Goal: Information Seeking & Learning: Stay updated

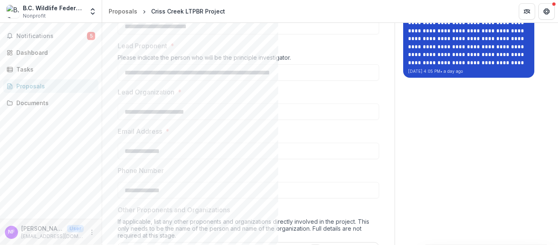
scroll to position [123, 0]
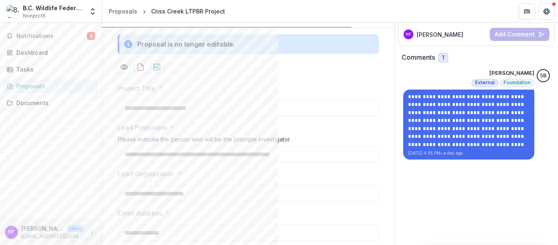
click at [457, 34] on div "[PERSON_NAME]" at bounding box center [445, 34] width 83 height 10
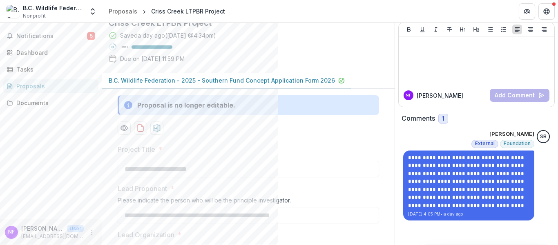
scroll to position [0, 0]
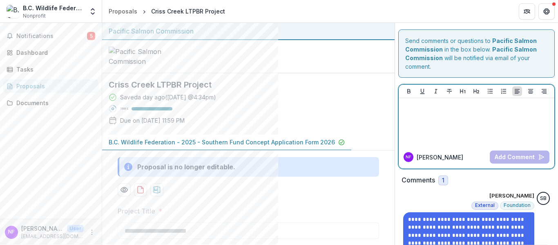
click at [448, 114] on div at bounding box center [476, 121] width 149 height 41
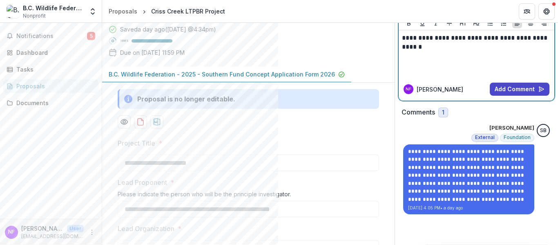
scroll to position [123, 0]
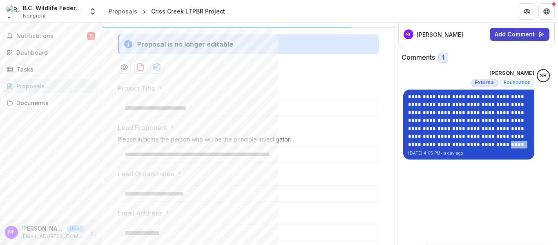
drag, startPoint x: 445, startPoint y: 144, endPoint x: 412, endPoint y: 143, distance: 33.1
click at [412, 143] on p "**********" at bounding box center [468, 121] width 121 height 56
copy p "**********"
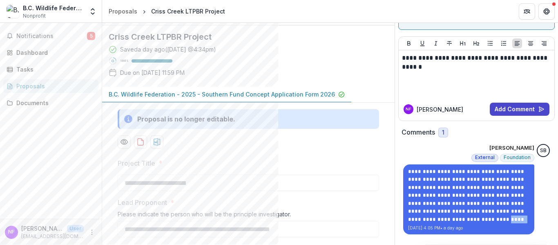
scroll to position [0, 0]
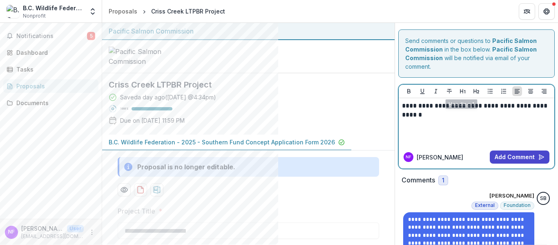
click at [463, 121] on div "**********" at bounding box center [476, 121] width 149 height 41
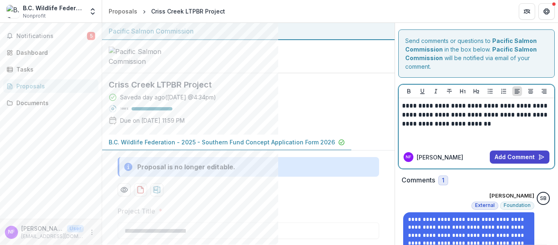
click at [456, 126] on p "**********" at bounding box center [476, 114] width 149 height 27
click at [502, 126] on p "**********" at bounding box center [476, 114] width 149 height 27
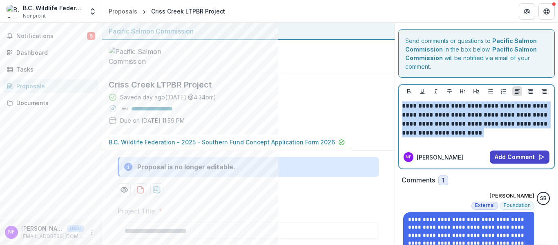
drag, startPoint x: 499, startPoint y: 132, endPoint x: 398, endPoint y: 103, distance: 105.4
click at [399, 103] on div "**********" at bounding box center [477, 121] width 156 height 47
click at [510, 157] on button "Add Comment" at bounding box center [520, 156] width 60 height 13
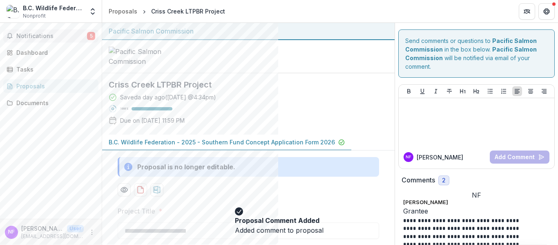
click at [74, 36] on span "Notifications" at bounding box center [51, 36] width 71 height 7
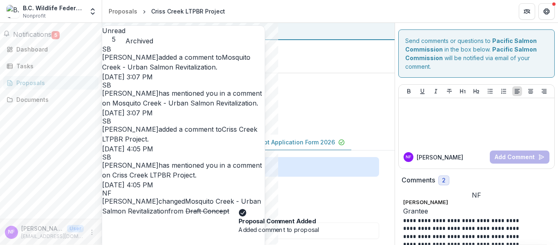
click at [202, 70] on link "Mosquito Creek - Urban Salmon Revitalization" at bounding box center [176, 62] width 148 height 18
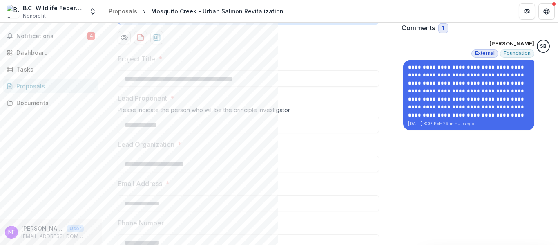
scroll to position [82, 0]
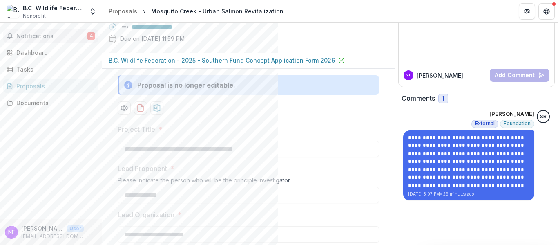
click at [61, 31] on button "Notifications 4" at bounding box center [50, 35] width 95 height 13
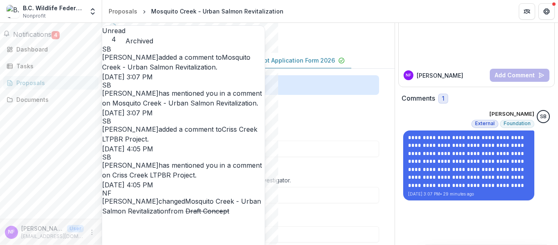
click at [201, 107] on link "Mosquito Creek - Urban Salmon Revitalization" at bounding box center [184, 103] width 144 height 8
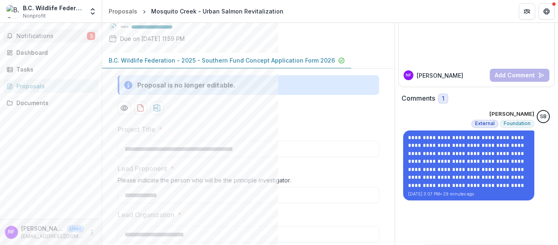
click at [57, 41] on button "Notifications 3" at bounding box center [50, 35] width 95 height 13
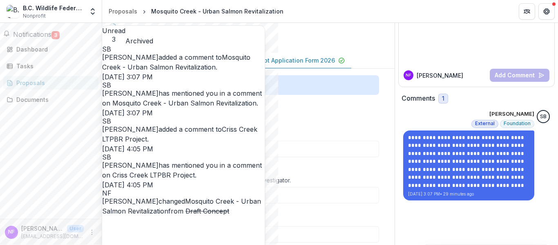
scroll to position [81, 0]
click at [179, 171] on link "Criss Creek LTPBR Project" at bounding box center [153, 175] width 83 height 8
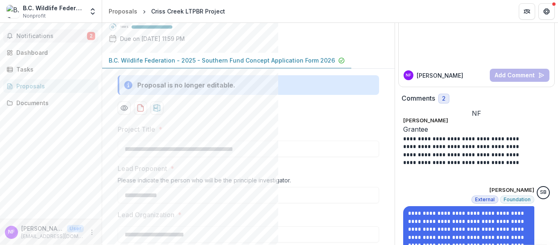
click at [48, 31] on button "Notifications 2" at bounding box center [50, 35] width 95 height 13
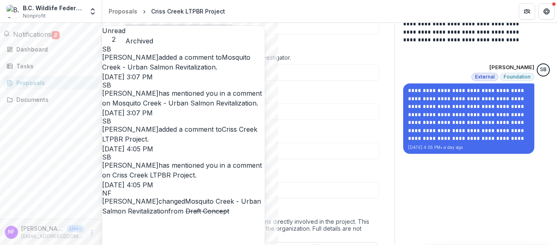
scroll to position [123, 0]
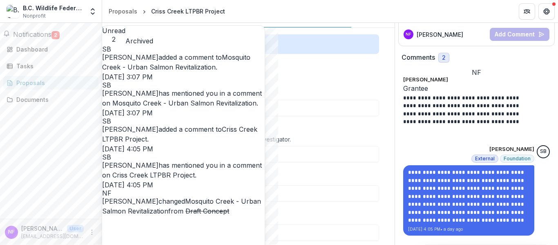
click at [204, 143] on link "Criss Creek LTPBR Project" at bounding box center [179, 134] width 155 height 18
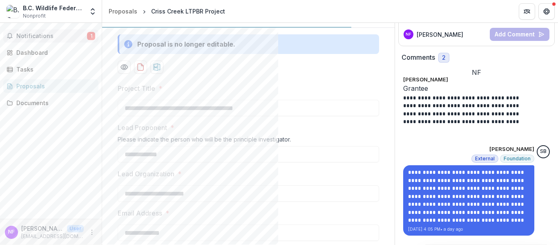
click at [49, 36] on span "Notifications" at bounding box center [51, 36] width 71 height 7
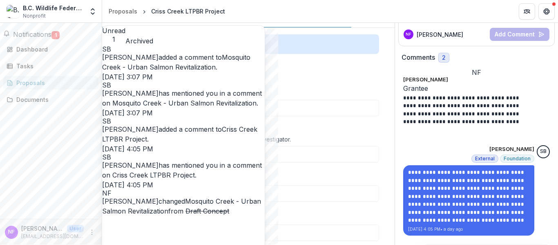
click at [164, 66] on link "Mosquito Creek - Urban Salmon Revitalization" at bounding box center [176, 62] width 148 height 18
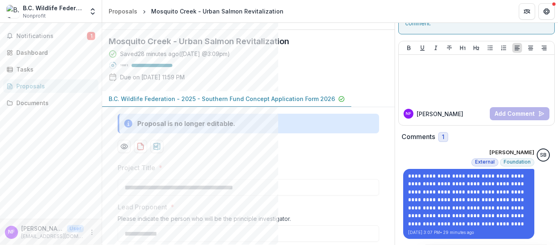
scroll to position [41, 0]
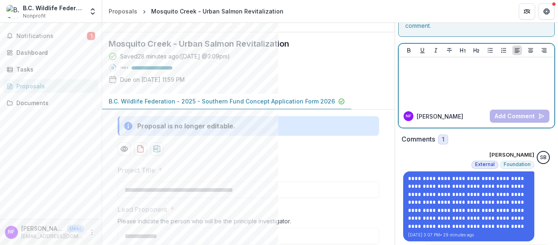
click at [445, 65] on p at bounding box center [476, 64] width 149 height 9
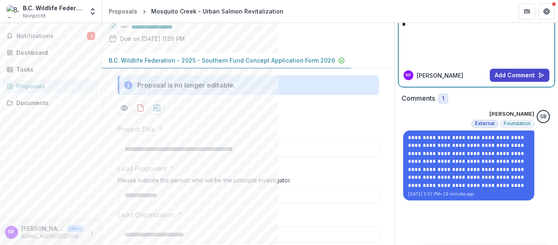
scroll to position [77, 0]
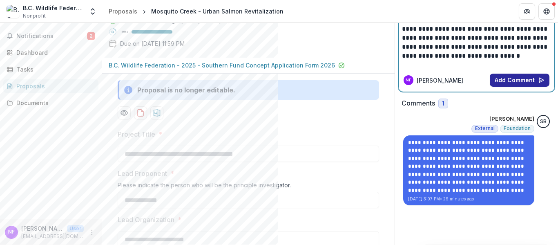
click at [501, 85] on button "Add Comment" at bounding box center [520, 80] width 60 height 13
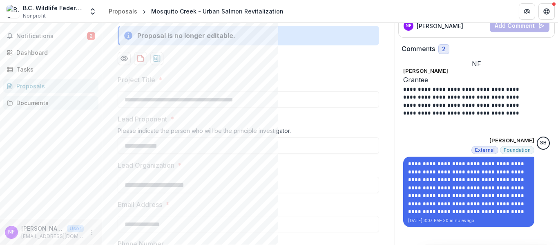
scroll to position [118, 0]
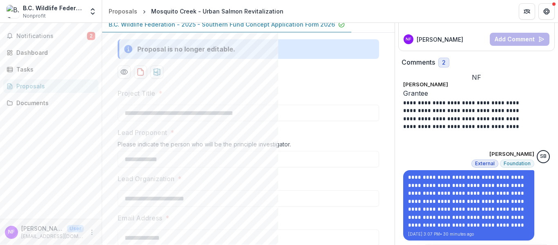
click at [74, 43] on div "Notifications 2 Dashboard Tasks Proposals Documents" at bounding box center [51, 121] width 102 height 196
click at [74, 41] on button "Notifications 2" at bounding box center [50, 35] width 95 height 13
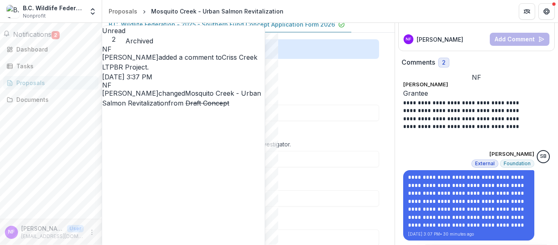
click at [215, 65] on link "Criss Creek LTPBR Project" at bounding box center [179, 62] width 155 height 18
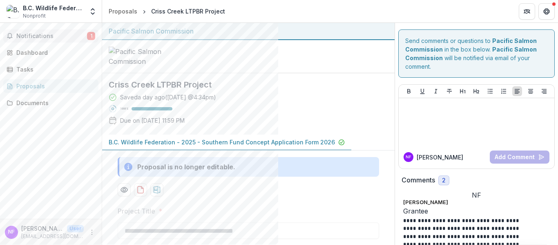
click at [78, 33] on span "Notifications" at bounding box center [51, 36] width 71 height 7
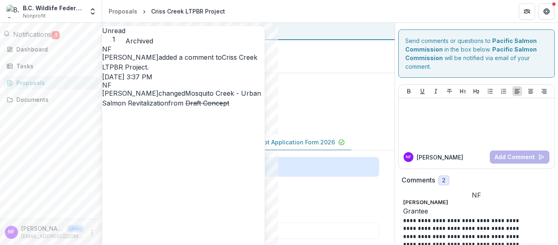
click at [200, 93] on link "Mosquito Creek - Urban Salmon Revitalization" at bounding box center [181, 98] width 159 height 18
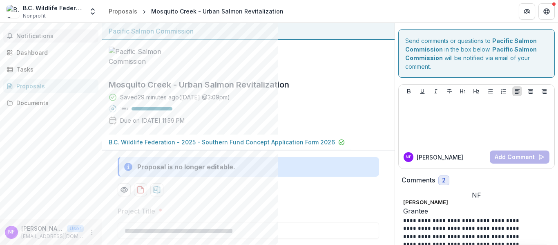
click at [69, 30] on button "Notifications" at bounding box center [50, 35] width 95 height 13
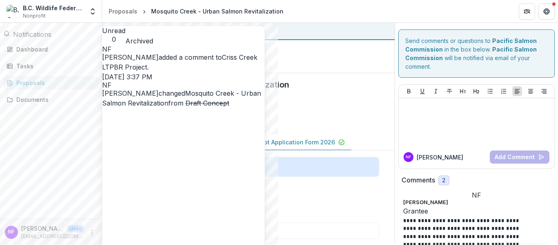
click at [195, 63] on link "Criss Creek LTPBR Project" at bounding box center [179, 62] width 155 height 18
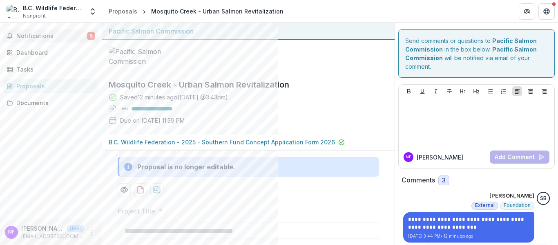
click at [58, 38] on span "Notifications" at bounding box center [51, 36] width 71 height 7
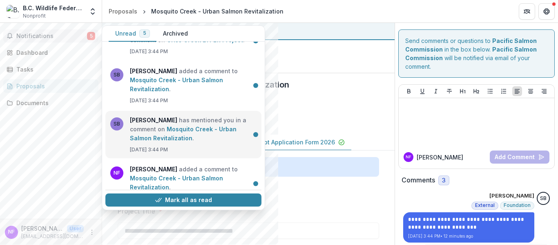
scroll to position [74, 0]
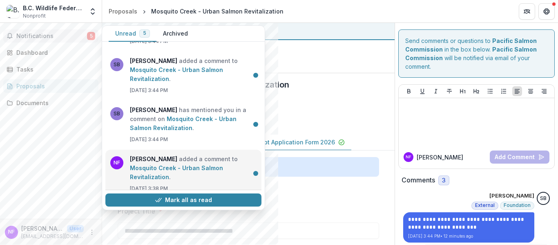
click at [191, 164] on link "Mosquito Creek - Urban Salmon Revitalization" at bounding box center [176, 172] width 93 height 16
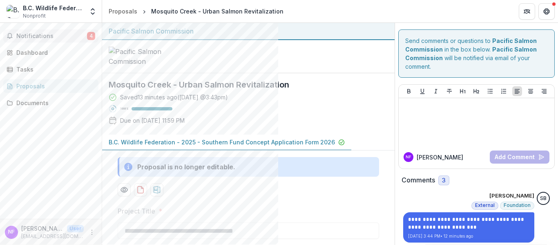
click at [90, 34] on span "4" at bounding box center [91, 36] width 8 height 8
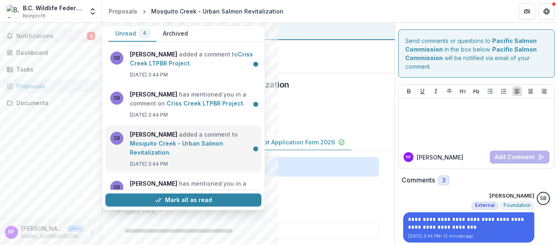
click at [192, 143] on link "Mosquito Creek - Urban Salmon Revitalization" at bounding box center [176, 148] width 93 height 16
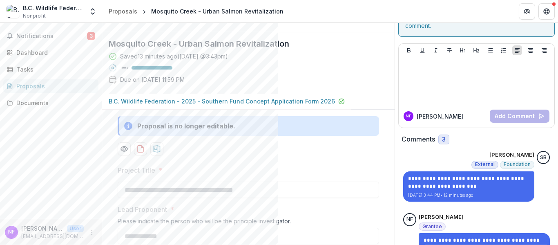
scroll to position [0, 0]
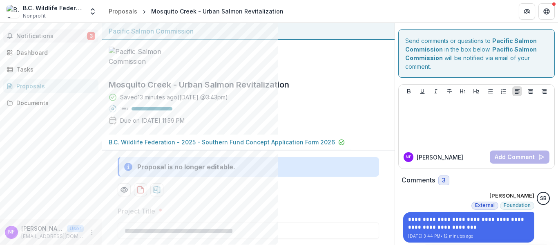
click at [55, 37] on span "Notifications" at bounding box center [51, 36] width 71 height 7
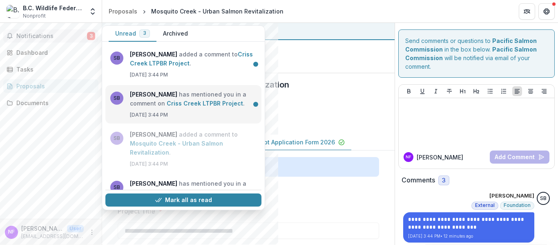
click at [188, 107] on link "Criss Creek LTPBR Project" at bounding box center [205, 103] width 76 height 7
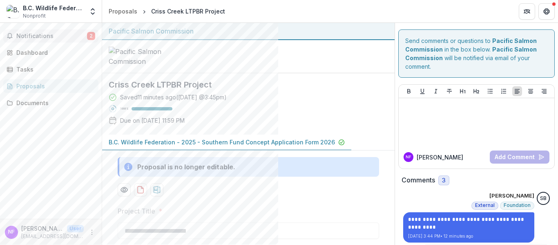
click at [78, 35] on span "Notifications" at bounding box center [51, 36] width 71 height 7
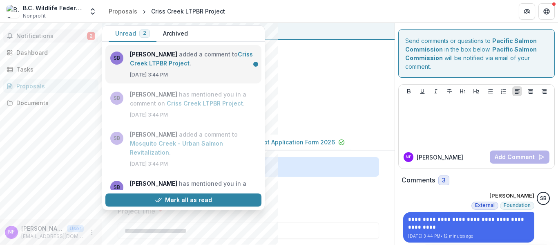
click at [174, 67] on link "Criss Creek LTPBR Project" at bounding box center [191, 59] width 123 height 16
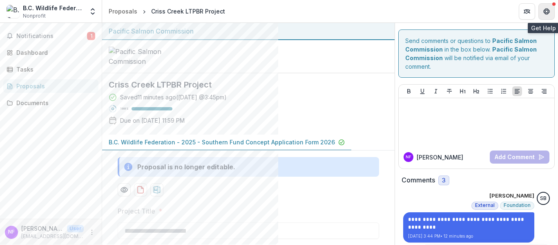
click at [548, 7] on button "Get Help" at bounding box center [547, 11] width 16 height 16
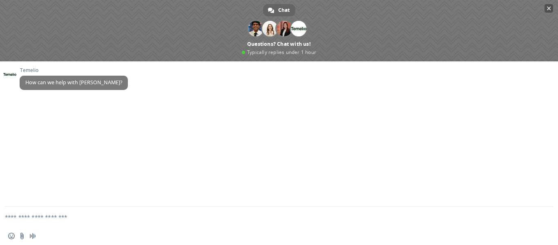
click at [553, 5] on span at bounding box center [279, 30] width 558 height 61
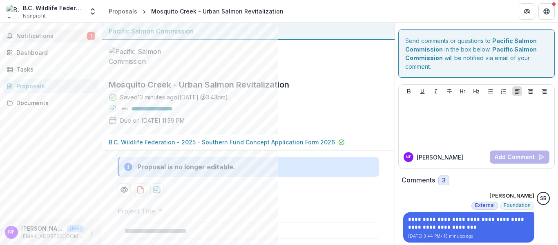
click at [77, 36] on span "Notifications" at bounding box center [51, 36] width 71 height 7
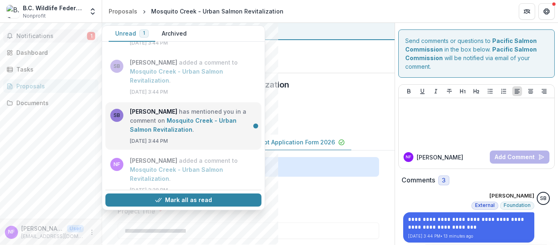
scroll to position [74, 0]
click at [196, 127] on link "Mosquito Creek - Urban Salmon Revitalization" at bounding box center [183, 123] width 107 height 16
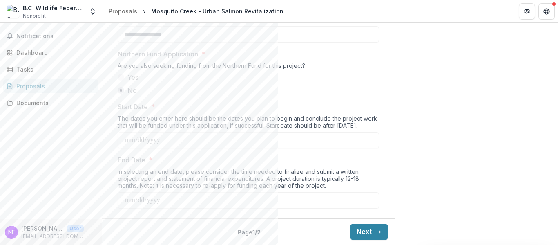
scroll to position [1021, 0]
click at [36, 74] on link "Tasks" at bounding box center [50, 69] width 95 height 13
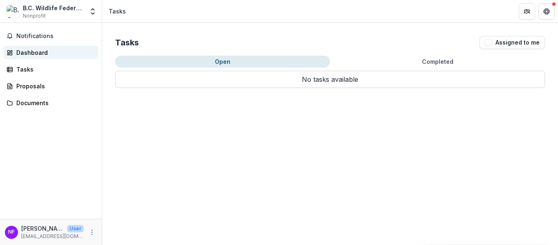
click at [39, 55] on div "Dashboard" at bounding box center [54, 52] width 76 height 9
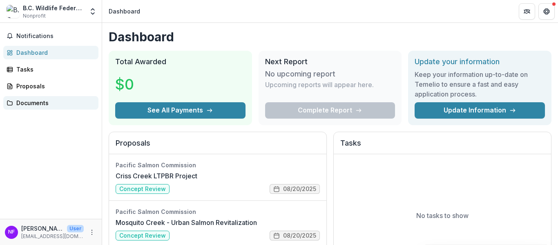
click at [60, 102] on div "Documents" at bounding box center [54, 102] width 76 height 9
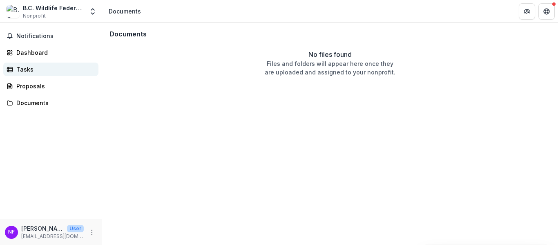
click at [67, 64] on link "Tasks" at bounding box center [50, 69] width 95 height 13
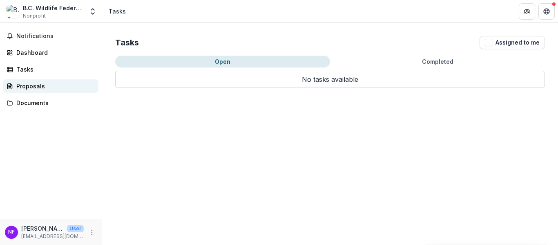
click at [59, 83] on div "Proposals" at bounding box center [54, 86] width 76 height 9
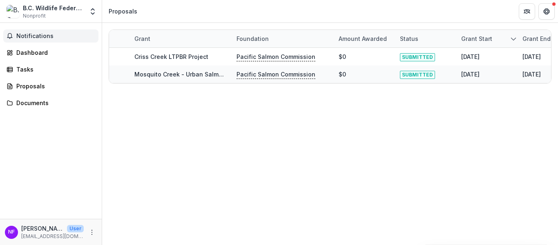
click at [67, 41] on button "Notifications" at bounding box center [50, 35] width 95 height 13
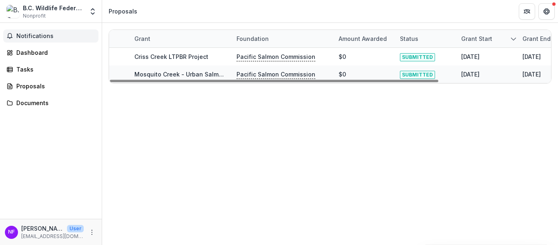
click at [341, 144] on div "Grant Foundation Amount awarded Status Grant start Grant end Due Date Report Du…" at bounding box center [330, 134] width 456 height 222
